Goal: Check status: Check status

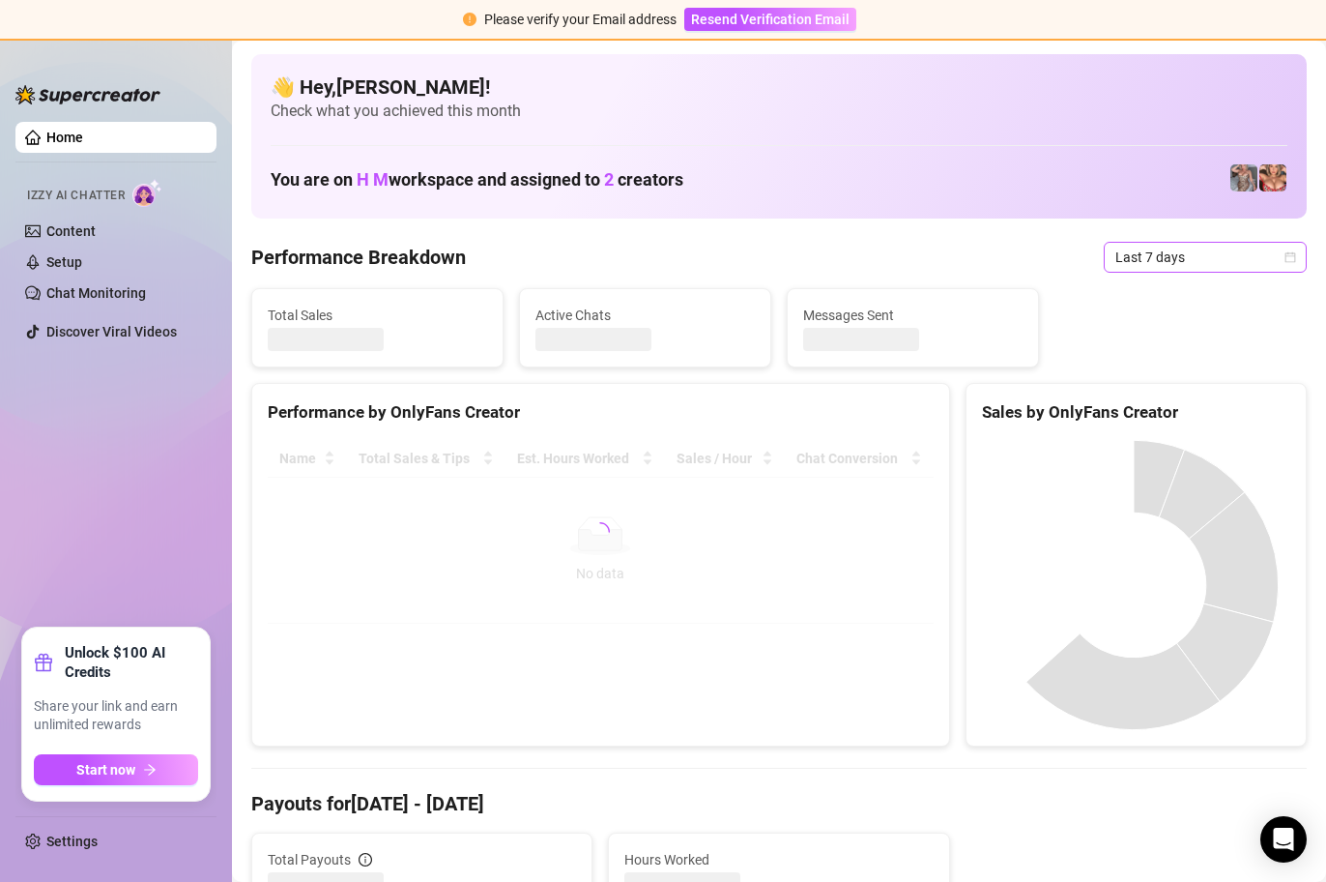
click at [1285, 258] on icon "calendar" at bounding box center [1291, 257] width 12 height 12
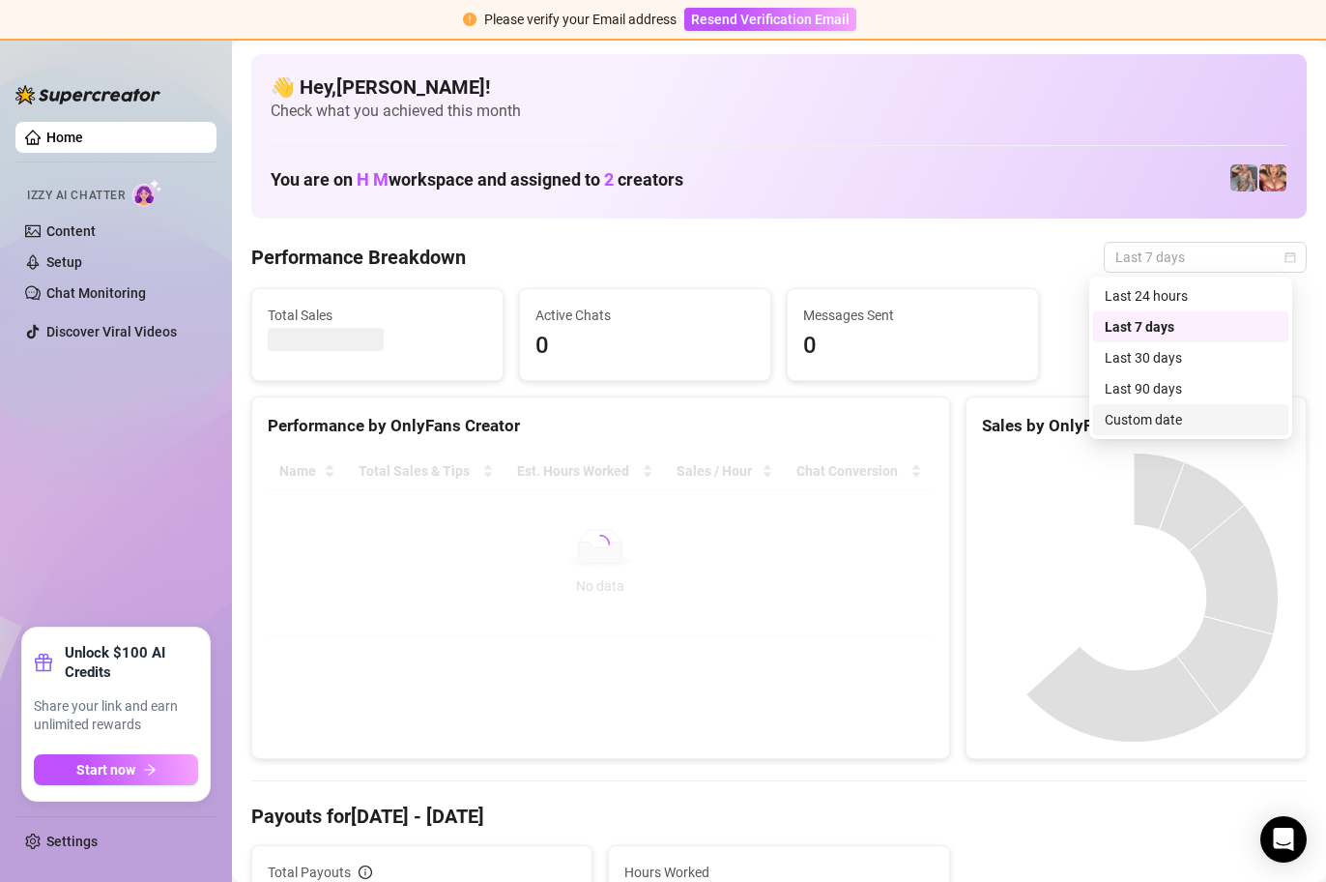
click at [1167, 419] on div "Custom date" at bounding box center [1191, 419] width 172 height 21
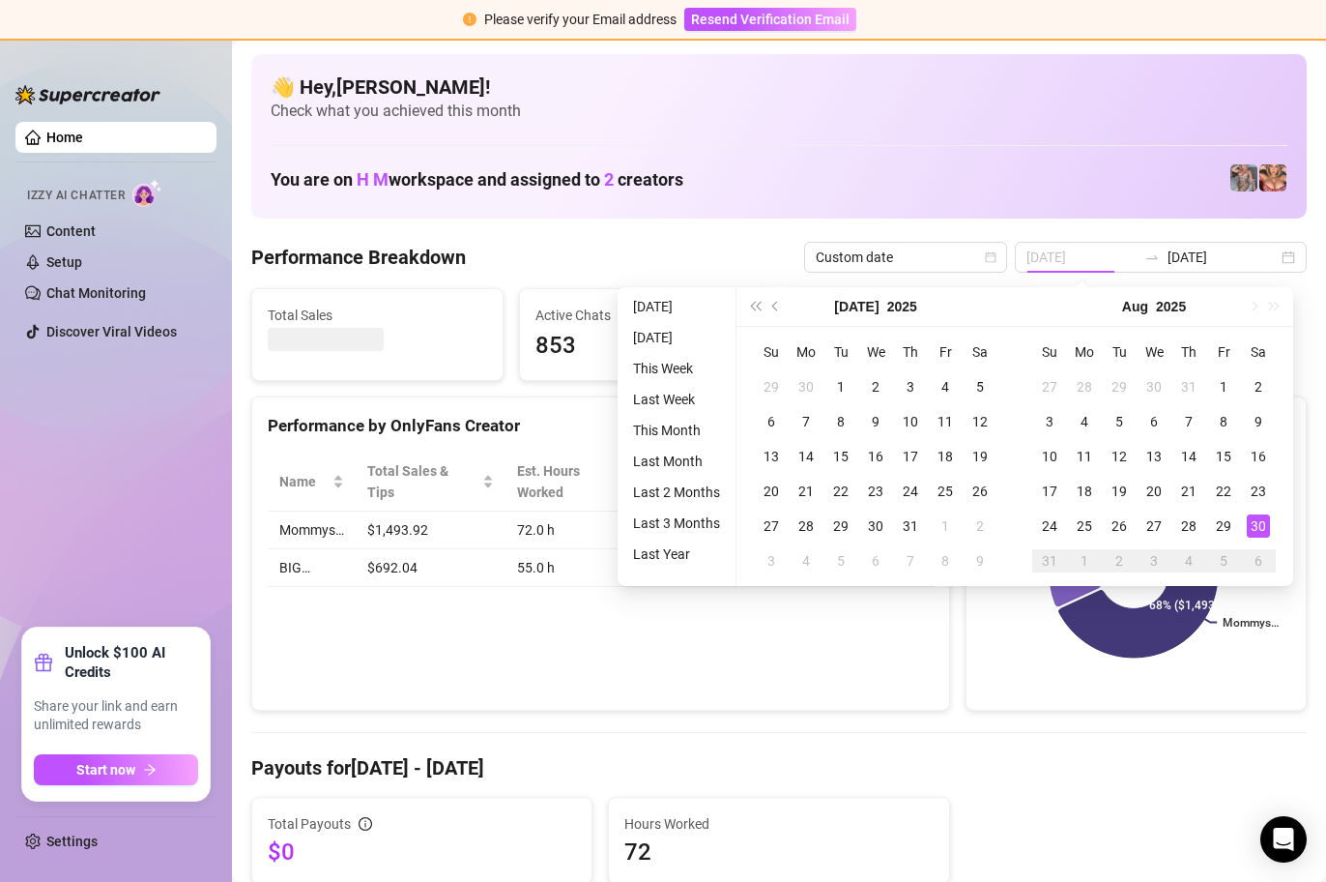
click at [1253, 524] on div "30" at bounding box center [1258, 525] width 23 height 23
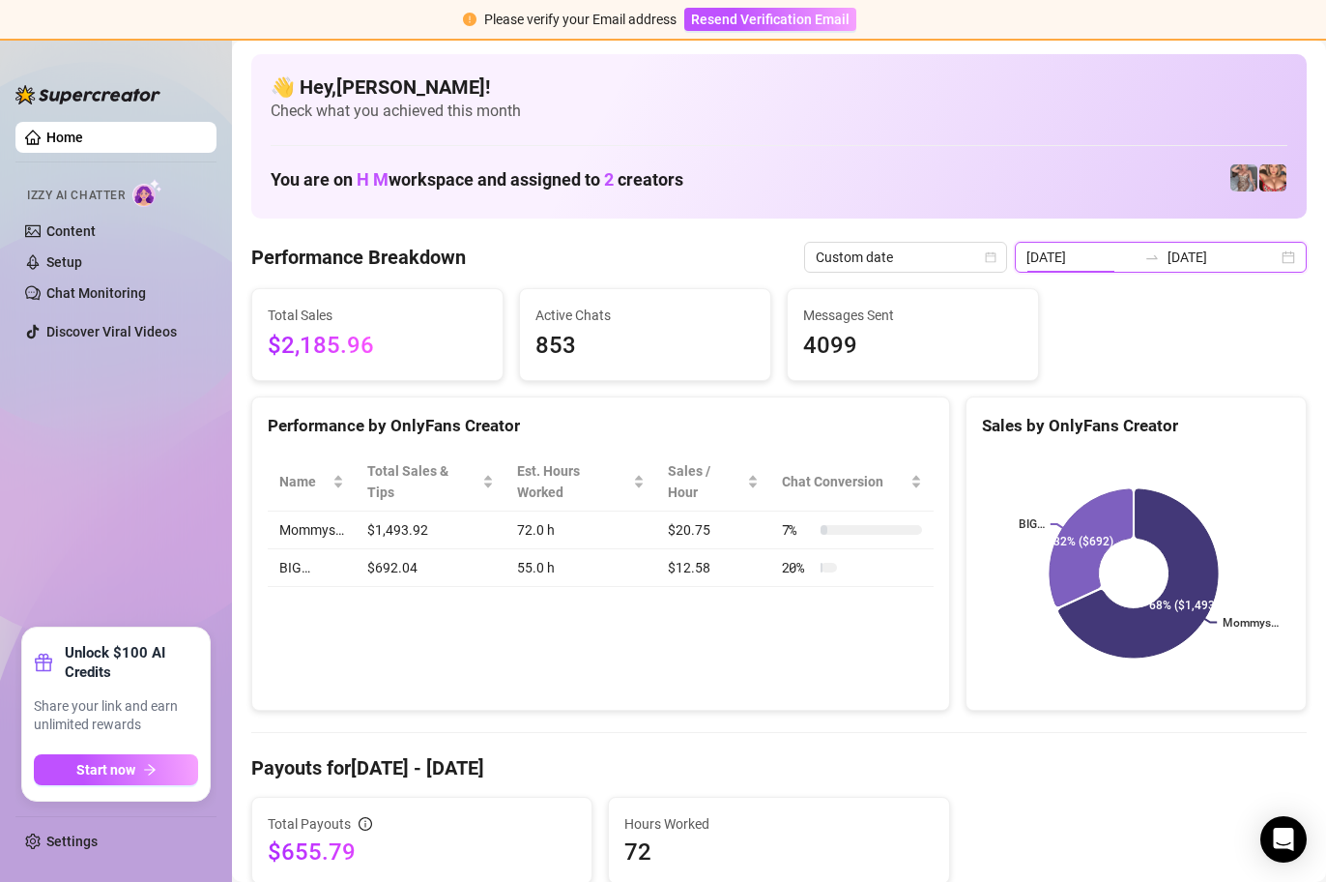
click at [1135, 258] on input "[DATE]" at bounding box center [1082, 257] width 110 height 21
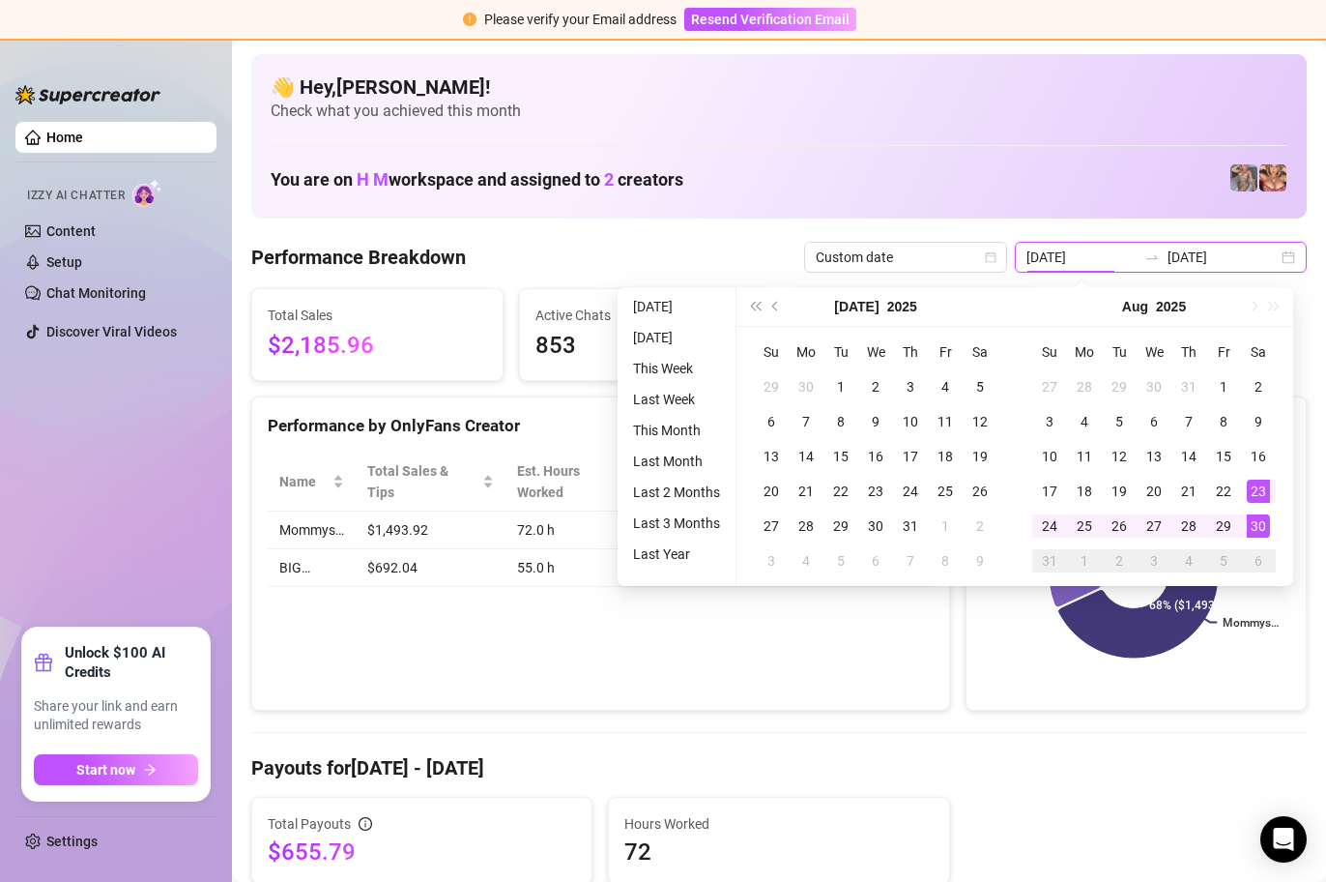
type input "[DATE]"
click at [1252, 515] on div "30" at bounding box center [1258, 525] width 23 height 23
type input "[DATE]"
